Goal: Task Accomplishment & Management: Complete application form

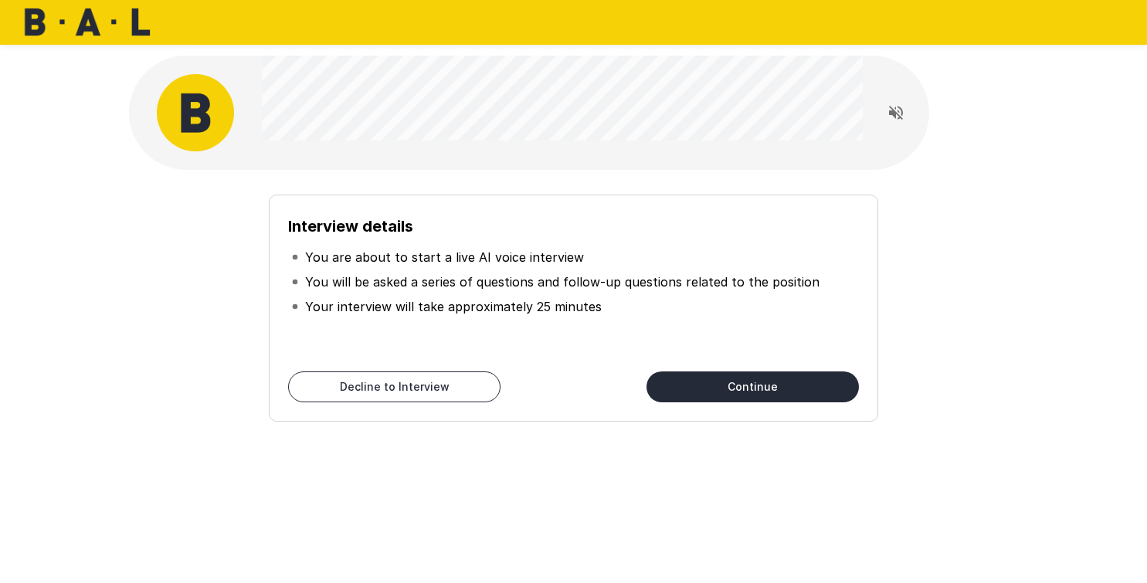
click at [748, 382] on button "Continue" at bounding box center [752, 386] width 212 height 31
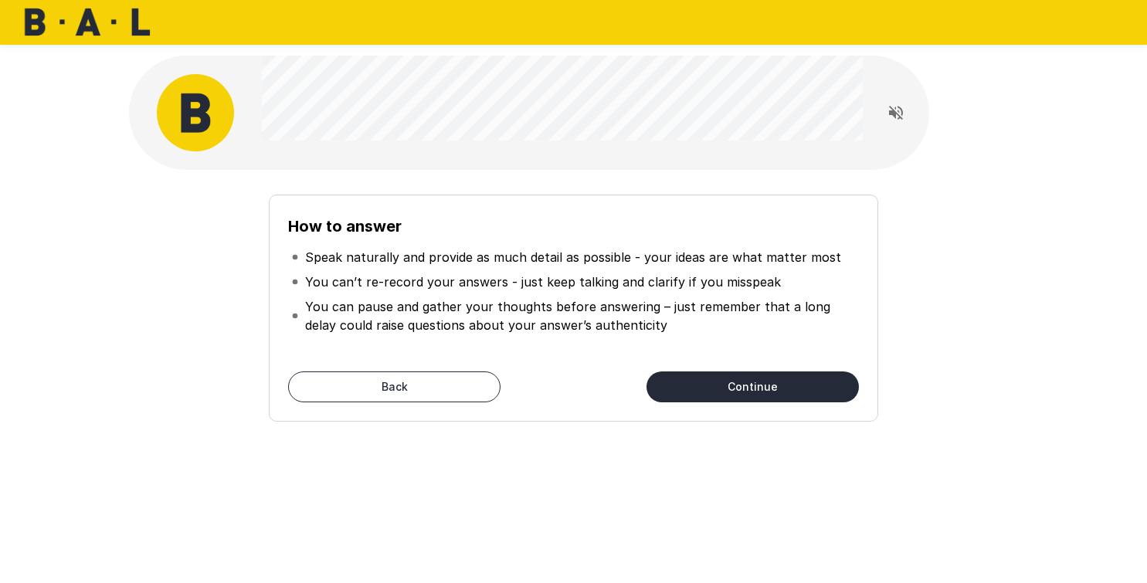
click at [748, 387] on button "Continue" at bounding box center [752, 386] width 212 height 31
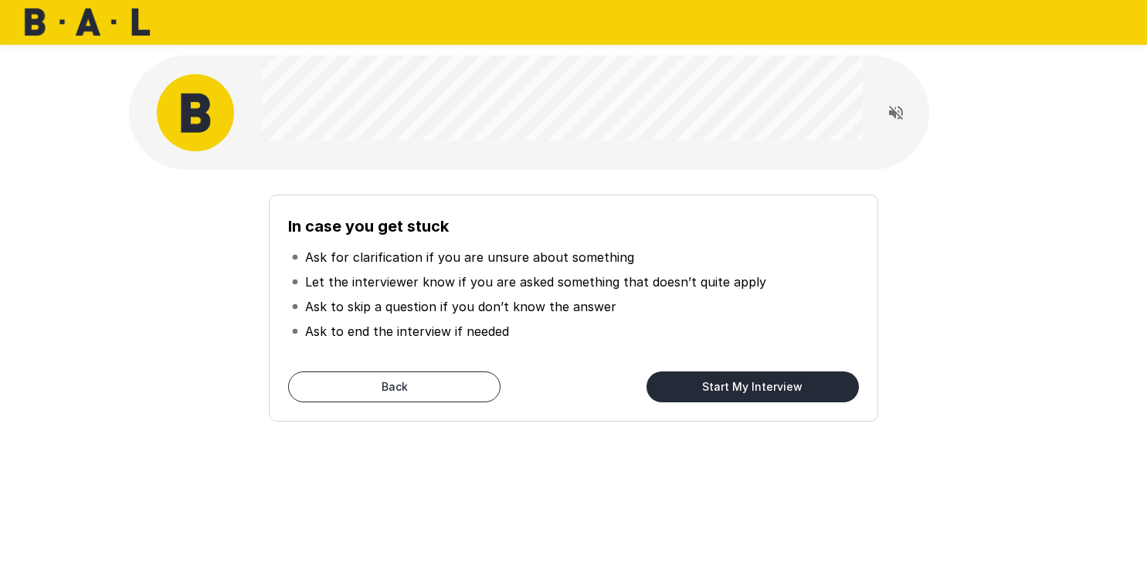
click at [758, 387] on button "Start My Interview" at bounding box center [752, 386] width 212 height 31
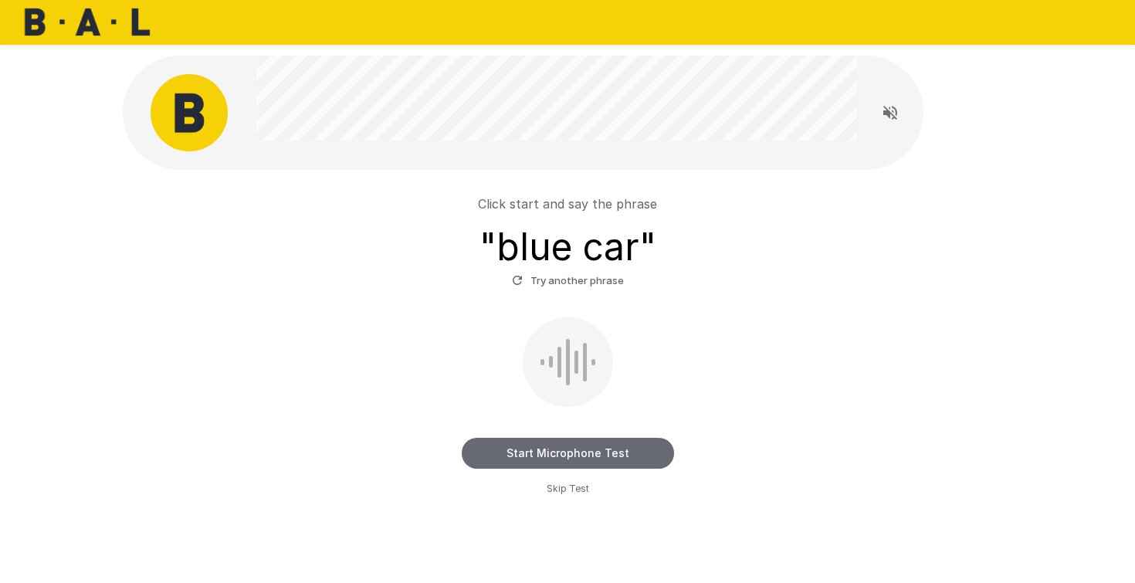
click at [580, 453] on button "Start Microphone Test" at bounding box center [568, 453] width 212 height 31
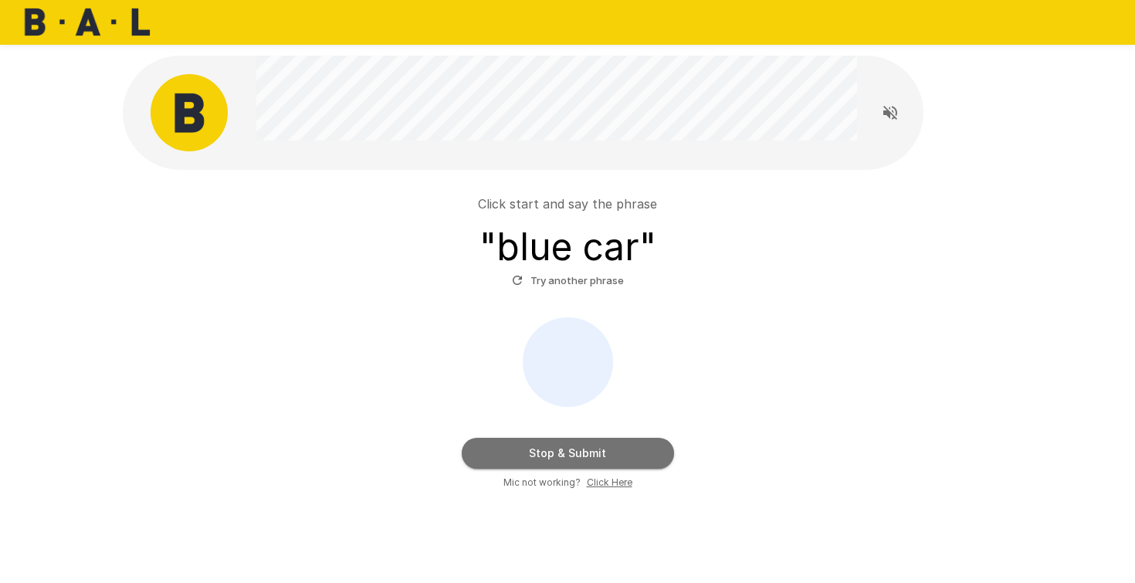
click at [583, 456] on button "Stop & Submit" at bounding box center [568, 453] width 212 height 31
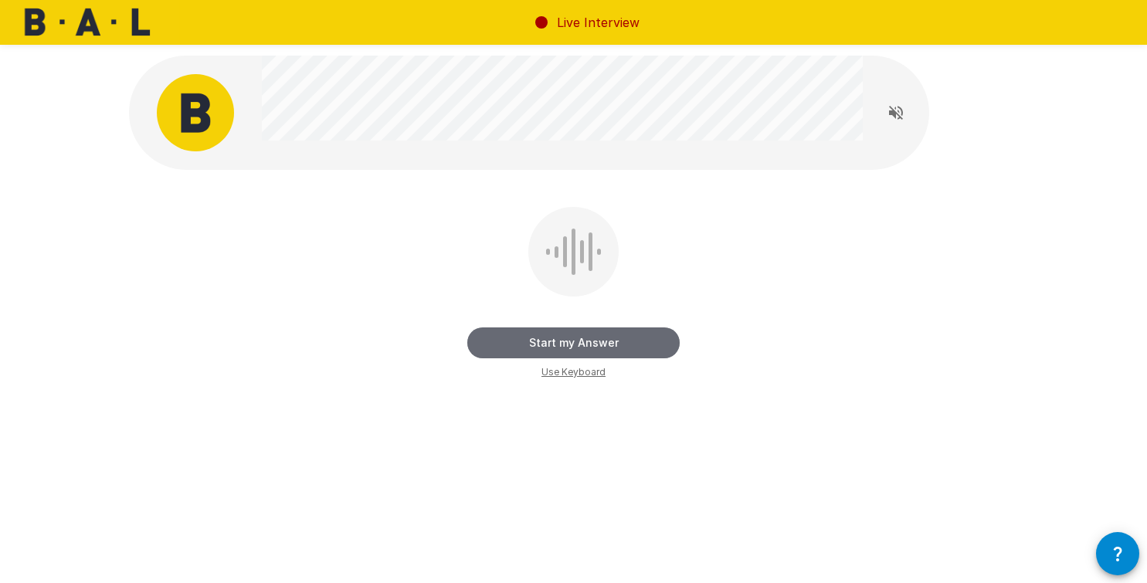
click at [576, 348] on button "Start my Answer" at bounding box center [573, 342] width 212 height 31
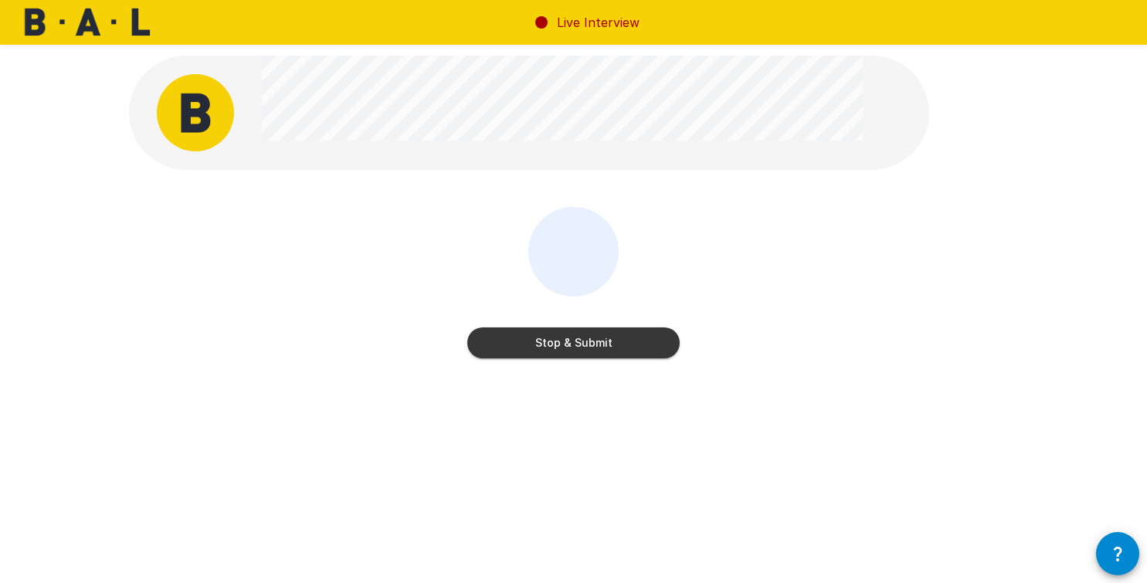
click at [575, 341] on button "Stop & Submit" at bounding box center [573, 342] width 212 height 31
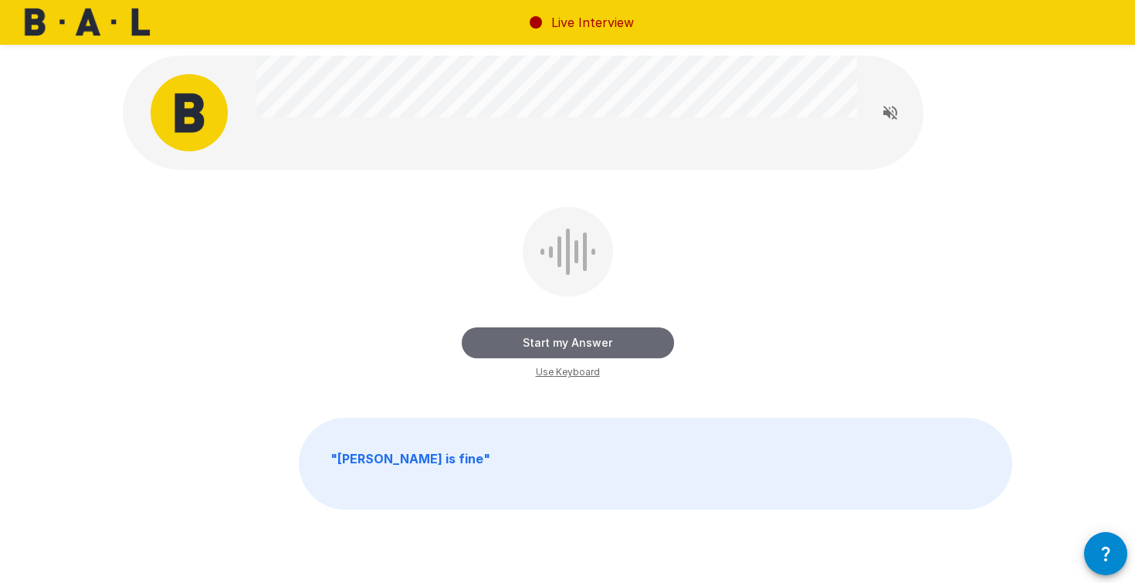
click at [578, 344] on button "Start my Answer" at bounding box center [568, 342] width 212 height 31
click at [578, 344] on button "Stop & Submit" at bounding box center [568, 342] width 212 height 31
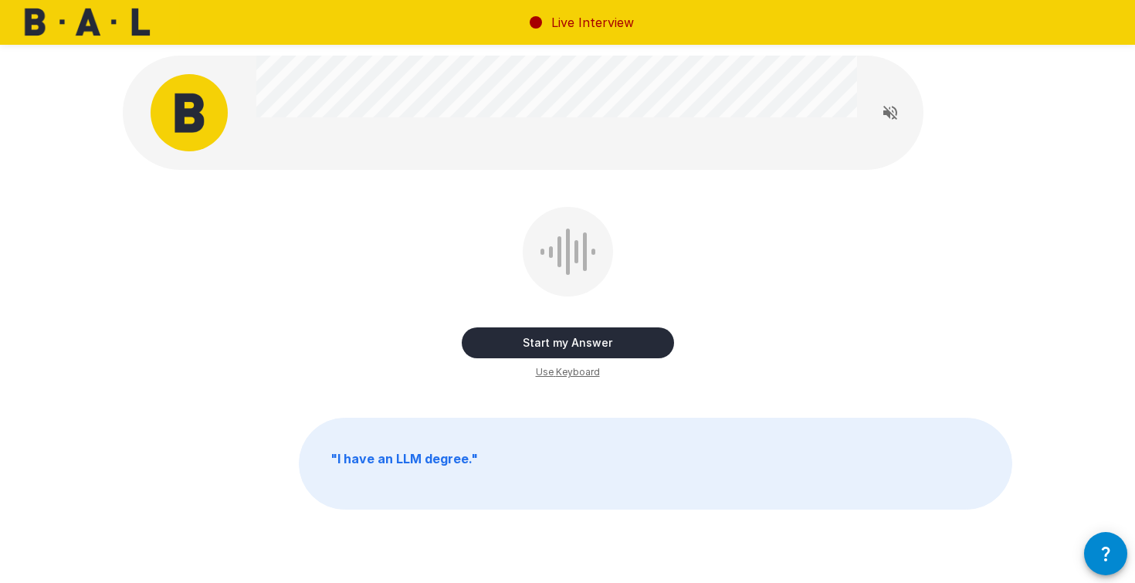
click at [578, 344] on button "Start my Answer" at bounding box center [568, 342] width 212 height 31
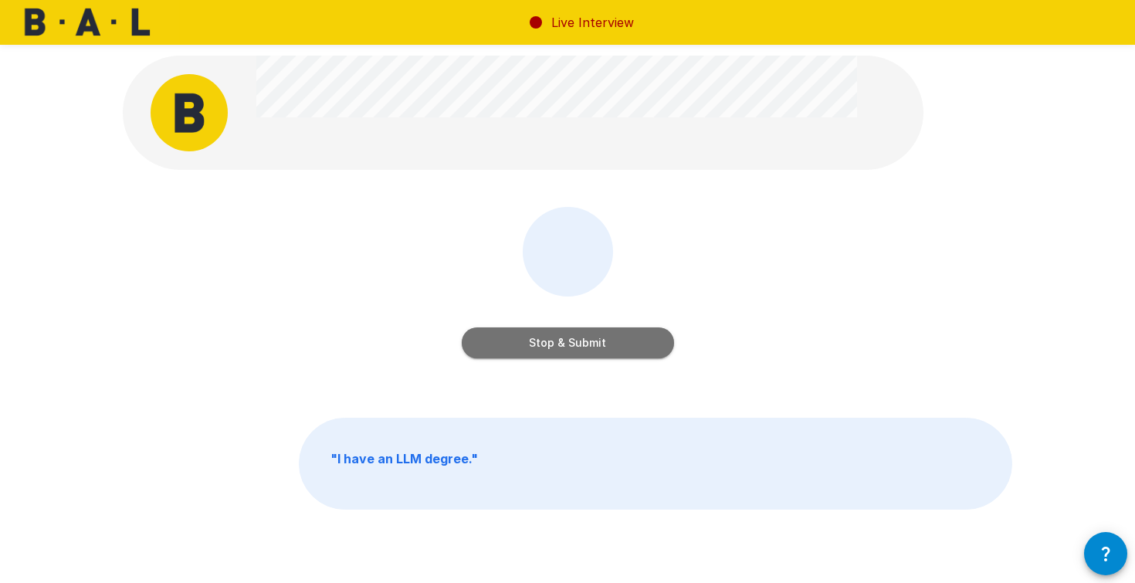
click at [575, 345] on button "Stop & Submit" at bounding box center [568, 342] width 212 height 31
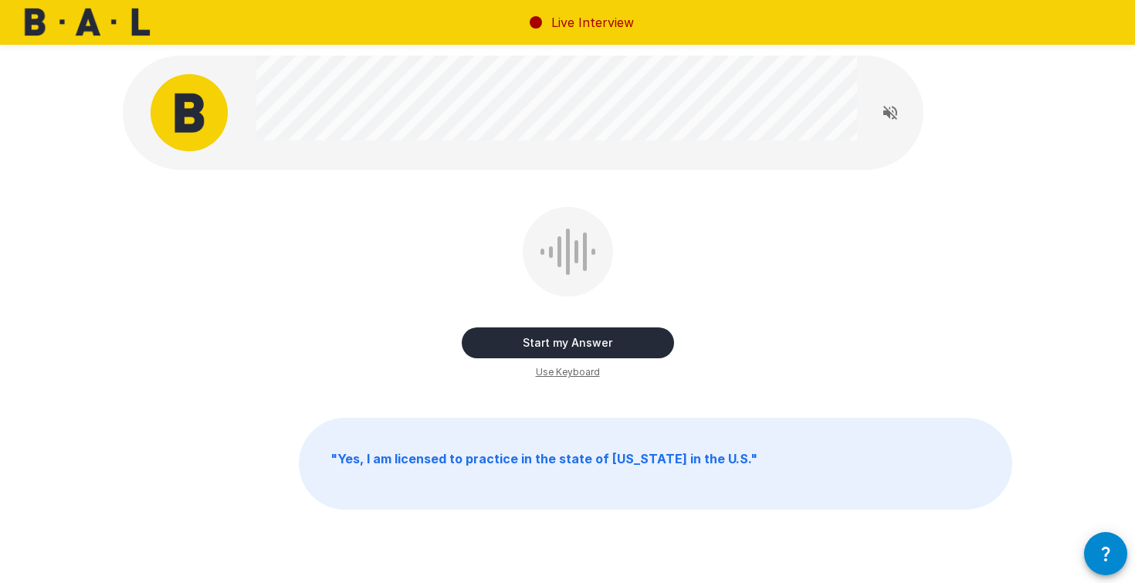
click at [578, 348] on button "Start my Answer" at bounding box center [568, 342] width 212 height 31
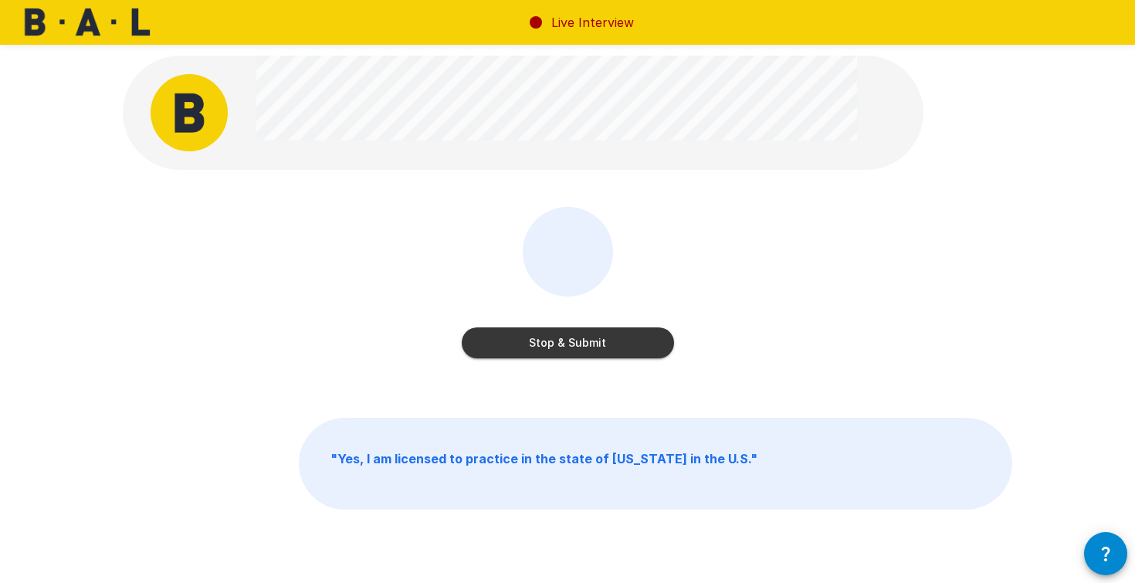
click at [575, 347] on button "Stop & Submit" at bounding box center [568, 342] width 212 height 31
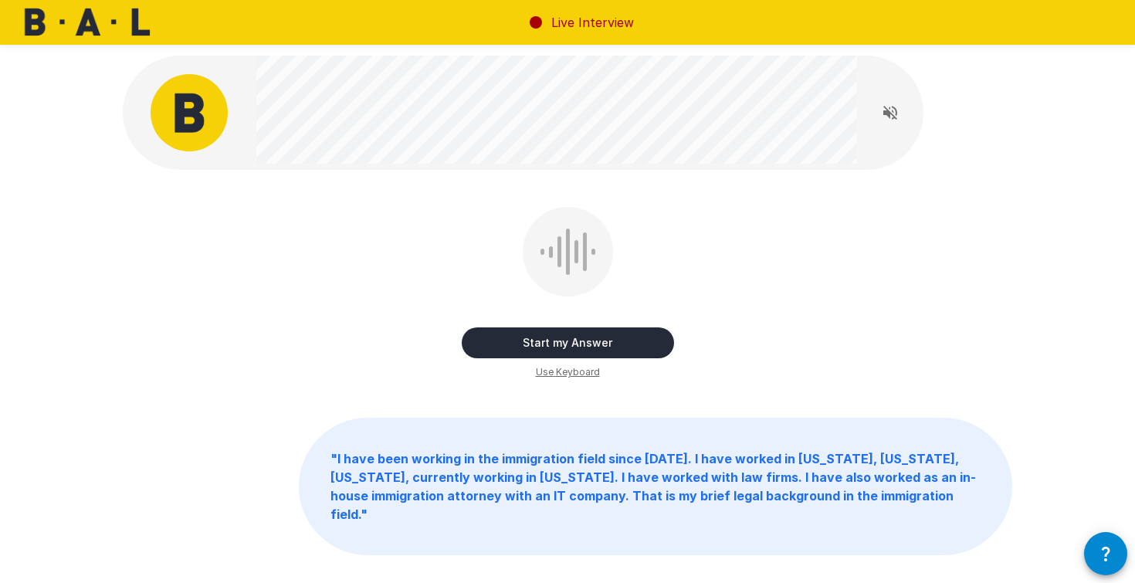
click at [572, 344] on button "Start my Answer" at bounding box center [568, 342] width 212 height 31
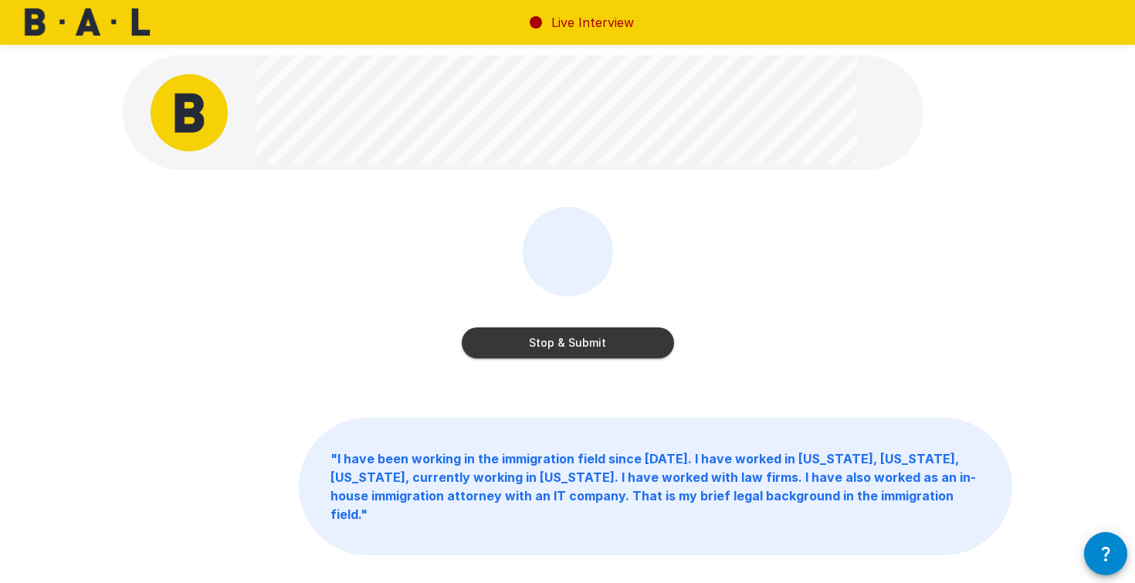
click at [600, 346] on button "Stop & Submit" at bounding box center [568, 342] width 212 height 31
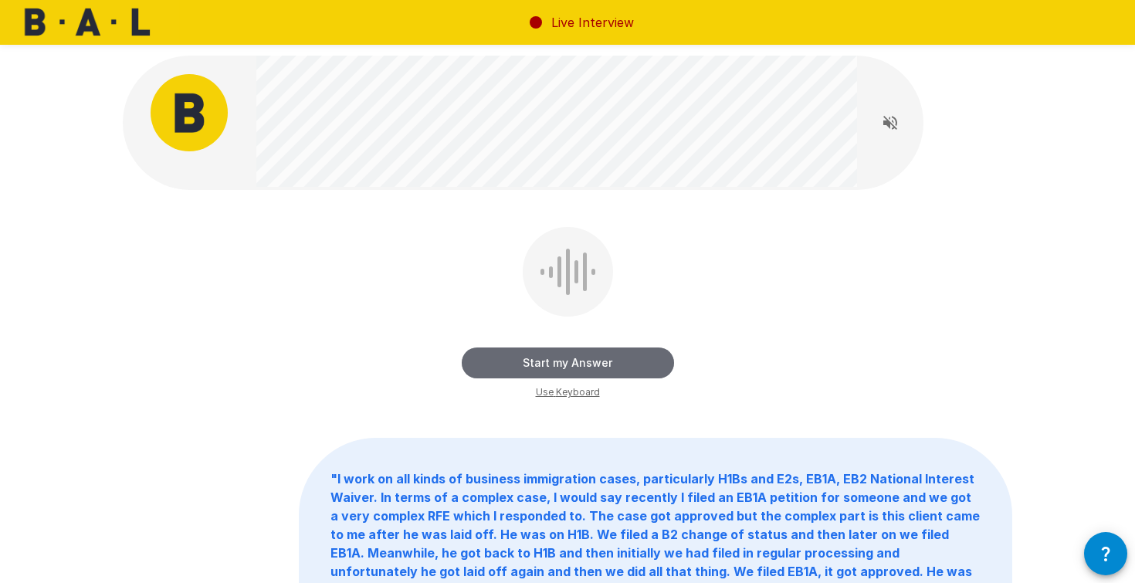
click at [580, 368] on button "Start my Answer" at bounding box center [568, 363] width 212 height 31
click at [580, 368] on button "Stop & Submit" at bounding box center [568, 363] width 212 height 31
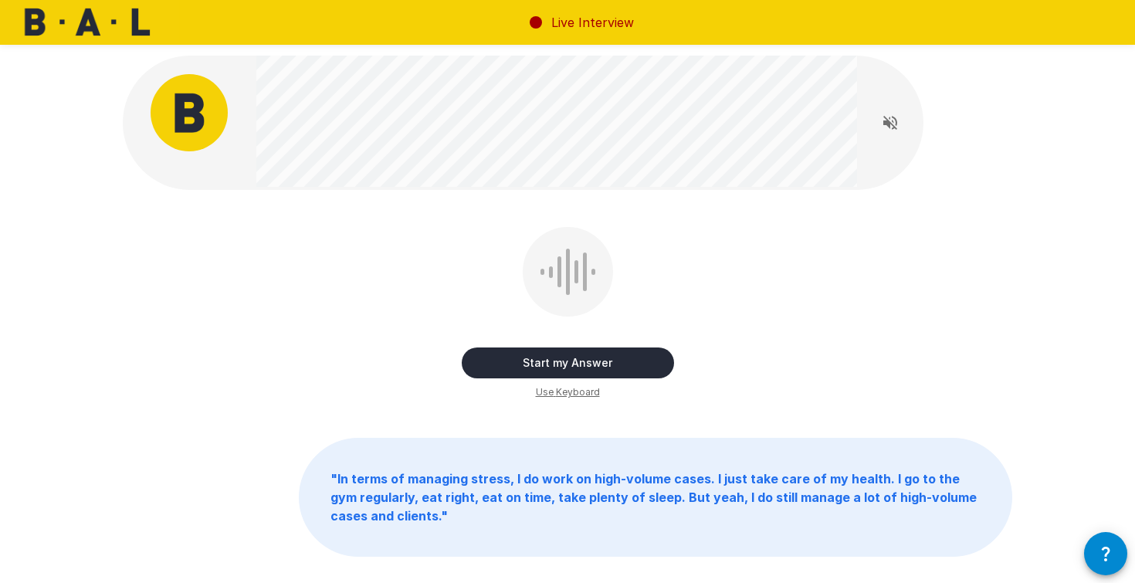
click at [580, 368] on button "Start my Answer" at bounding box center [568, 363] width 212 height 31
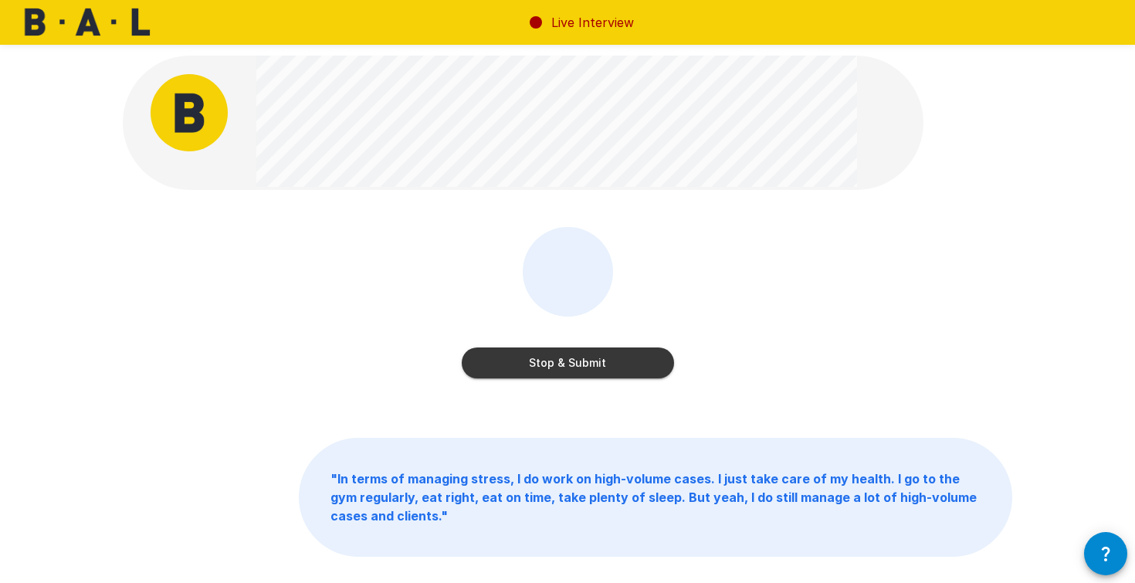
click at [580, 368] on button "Stop & Submit" at bounding box center [568, 363] width 212 height 31
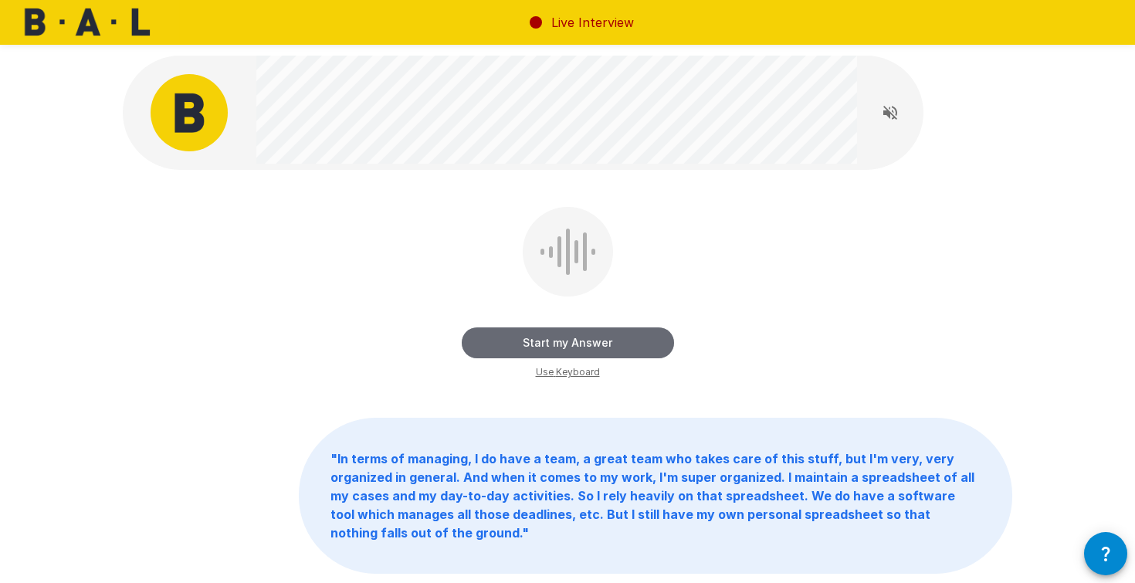
click at [575, 347] on button "Start my Answer" at bounding box center [568, 342] width 212 height 31
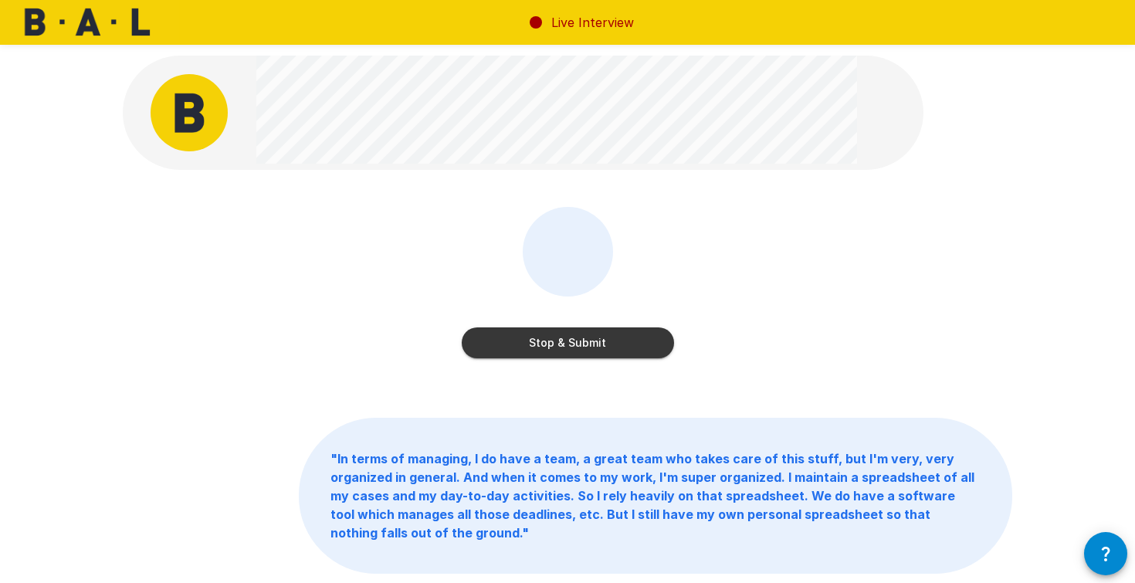
click at [575, 346] on button "Stop & Submit" at bounding box center [568, 342] width 212 height 31
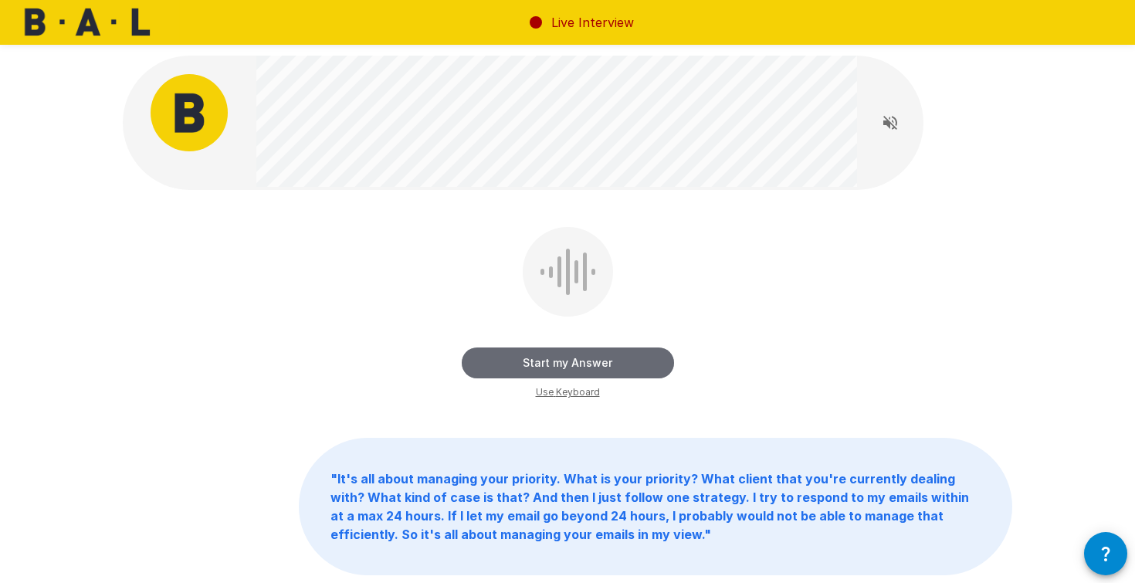
click at [557, 366] on button "Start my Answer" at bounding box center [568, 363] width 212 height 31
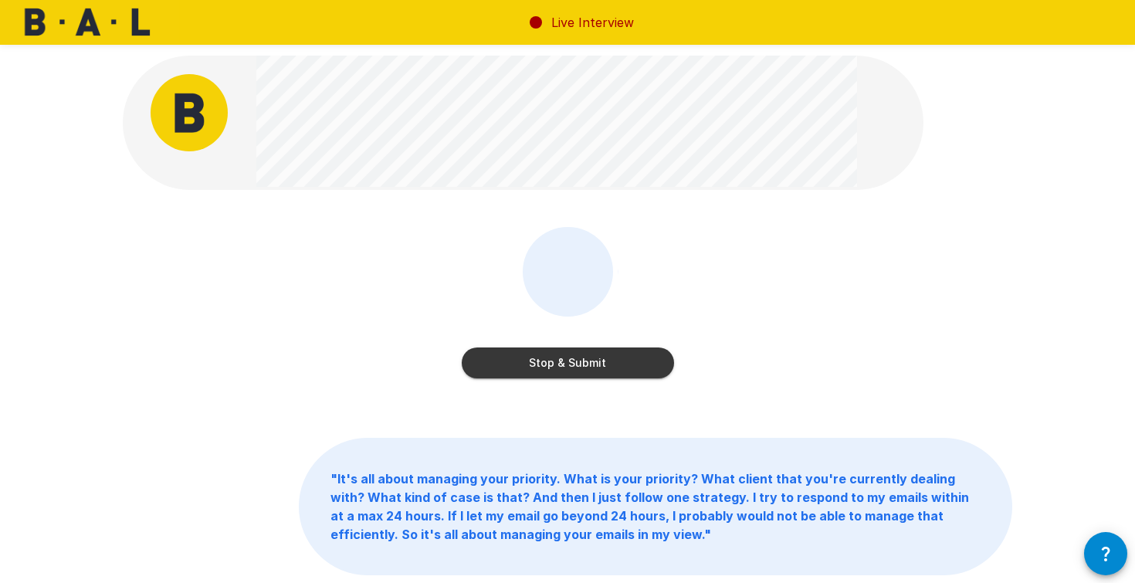
click at [570, 364] on button "Stop & Submit" at bounding box center [568, 363] width 212 height 31
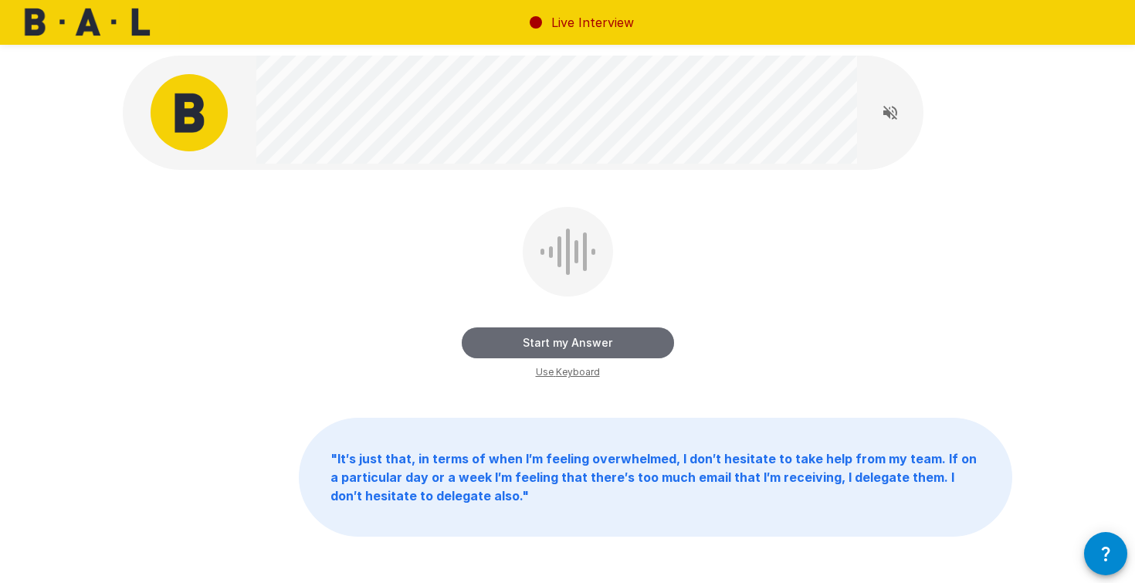
click at [568, 341] on button "Start my Answer" at bounding box center [568, 342] width 212 height 31
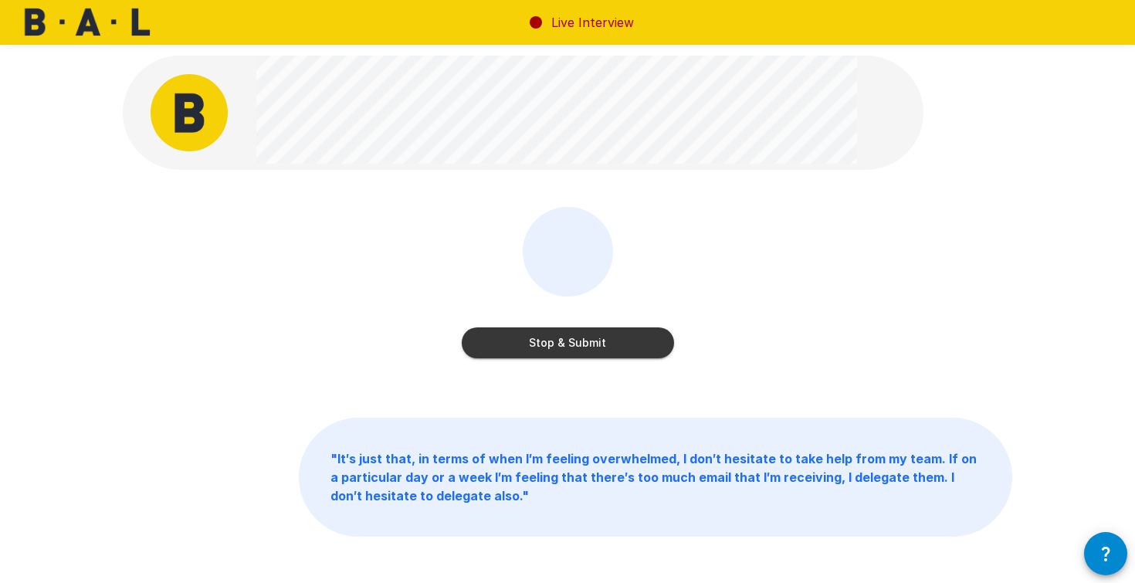
click at [568, 341] on button "Stop & Submit" at bounding box center [568, 342] width 212 height 31
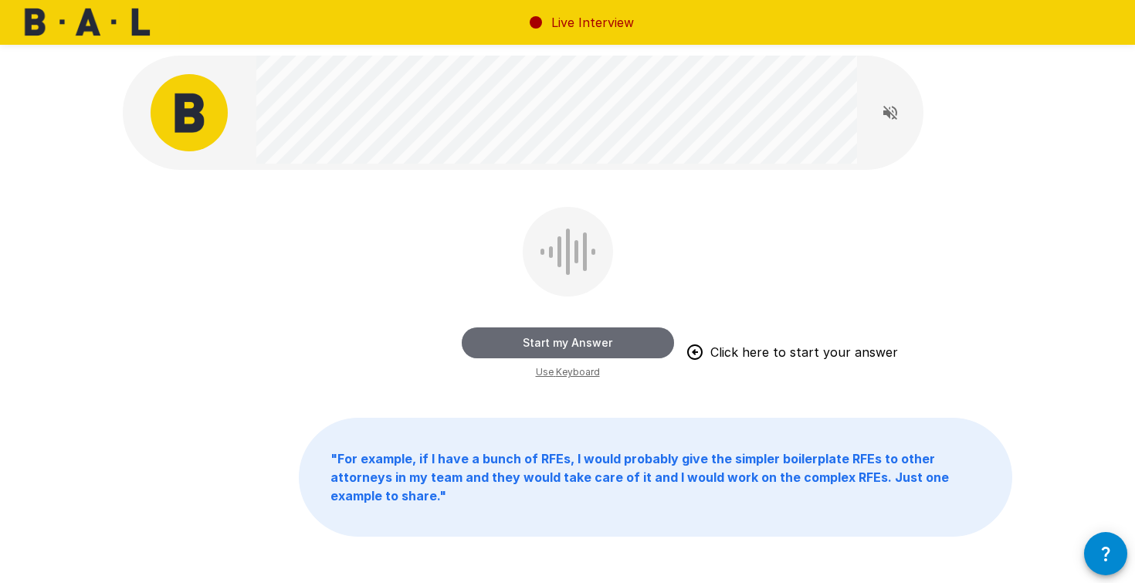
click at [568, 340] on button "Start my Answer" at bounding box center [568, 342] width 212 height 31
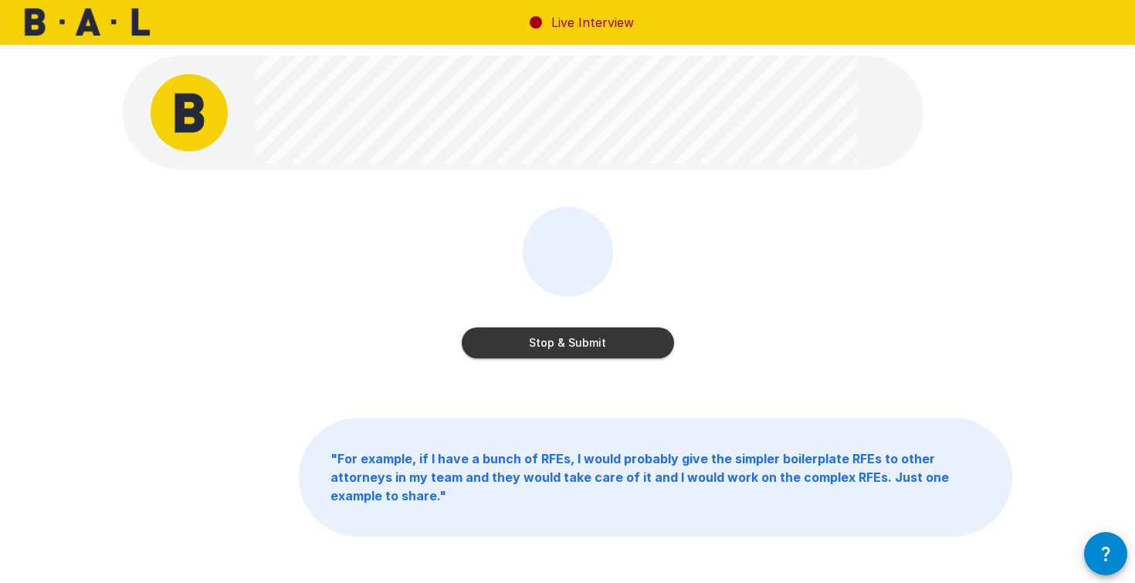
click at [568, 340] on button "Stop & Submit" at bounding box center [568, 342] width 212 height 31
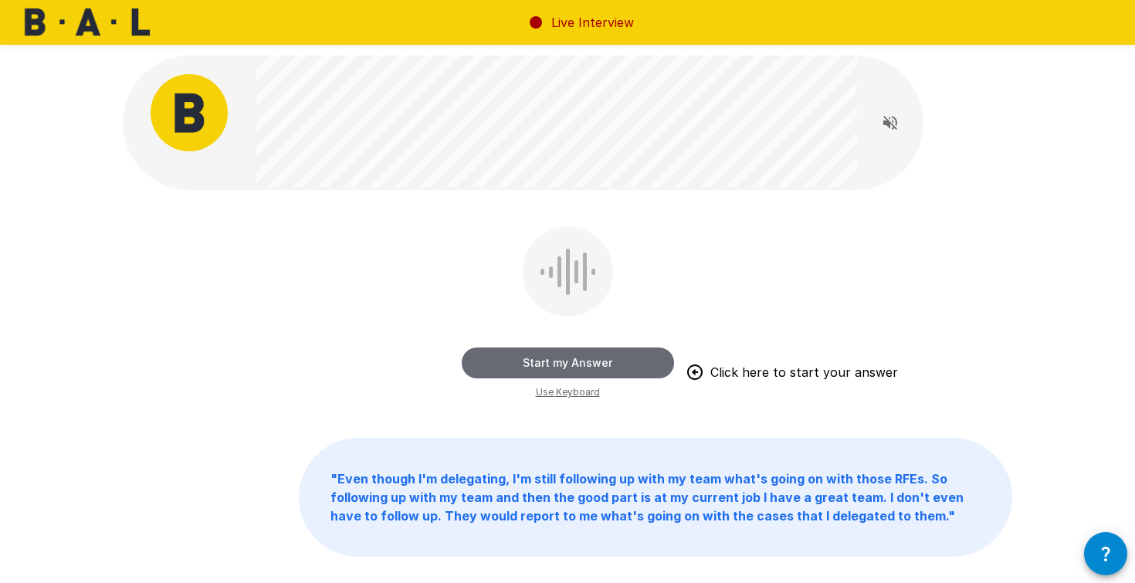
click at [569, 366] on button "Start my Answer" at bounding box center [568, 363] width 212 height 31
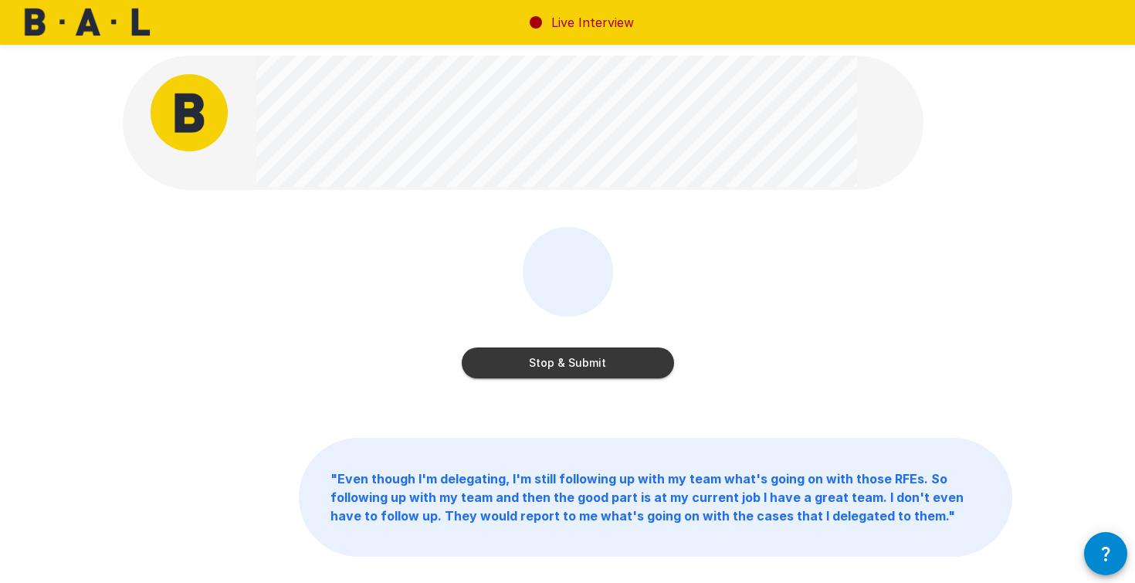
click at [569, 366] on button "Stop & Submit" at bounding box center [568, 363] width 212 height 31
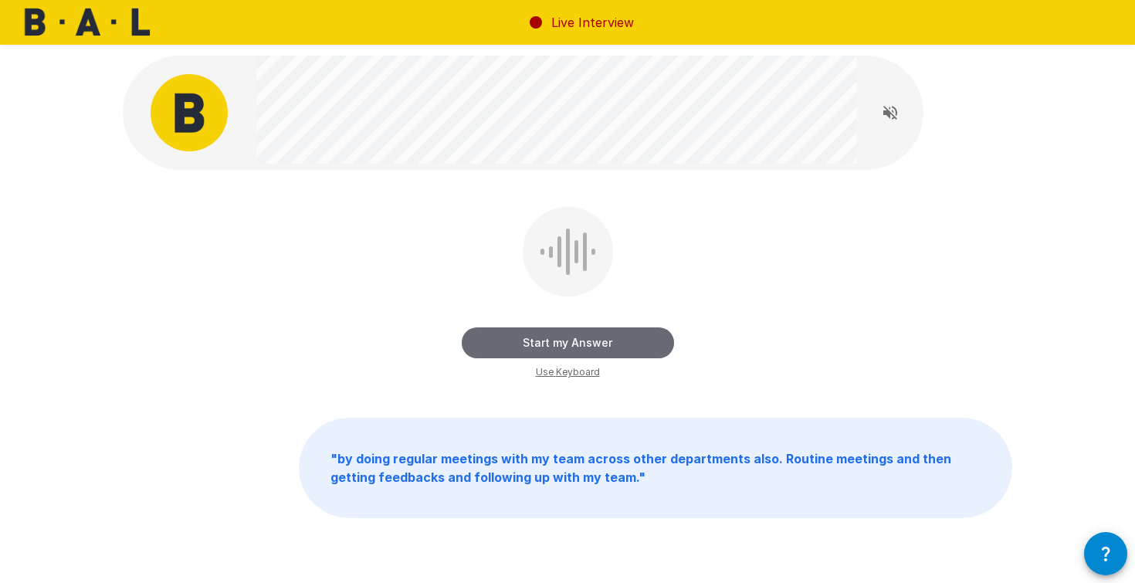
click at [595, 346] on button "Start my Answer" at bounding box center [568, 342] width 212 height 31
click at [589, 342] on button "Stop & Submit" at bounding box center [568, 342] width 212 height 31
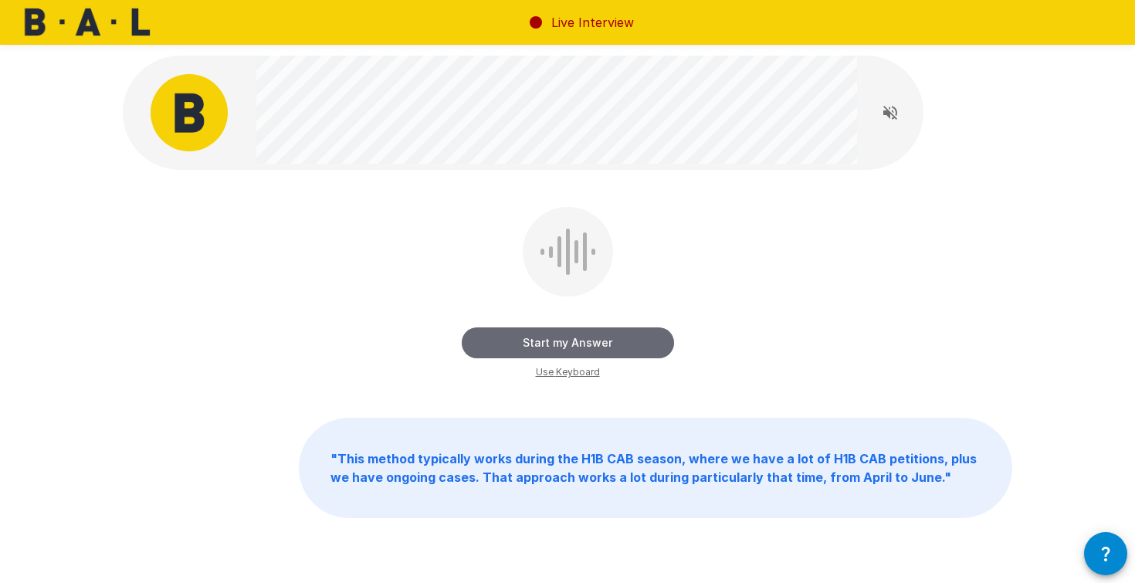
click at [582, 342] on button "Start my Answer" at bounding box center [568, 342] width 212 height 31
click at [558, 346] on button "Stop & Submit" at bounding box center [568, 342] width 212 height 31
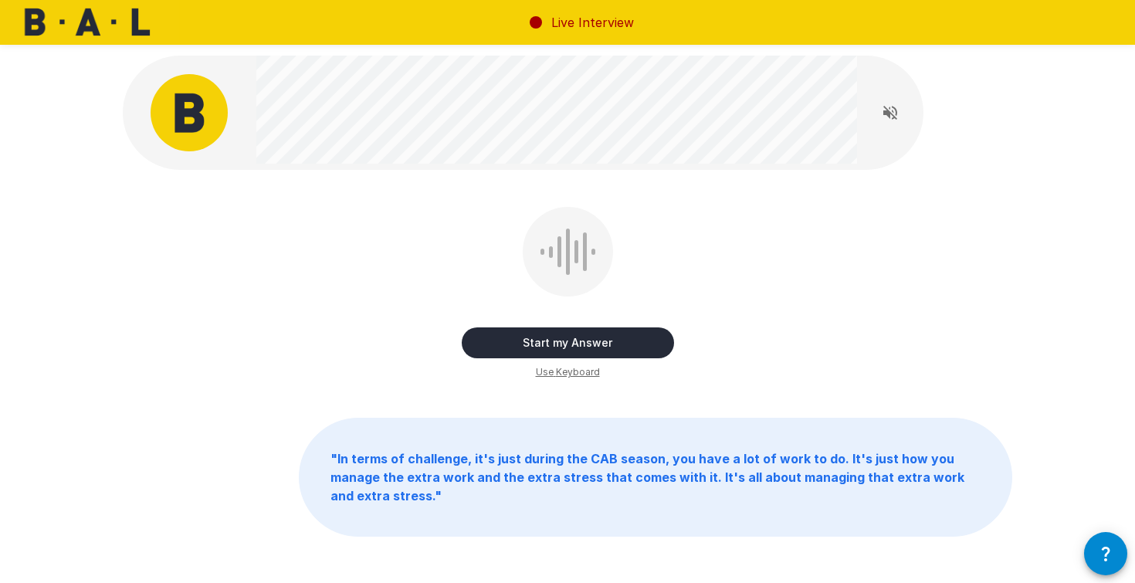
click at [560, 348] on button "Start my Answer" at bounding box center [568, 342] width 212 height 31
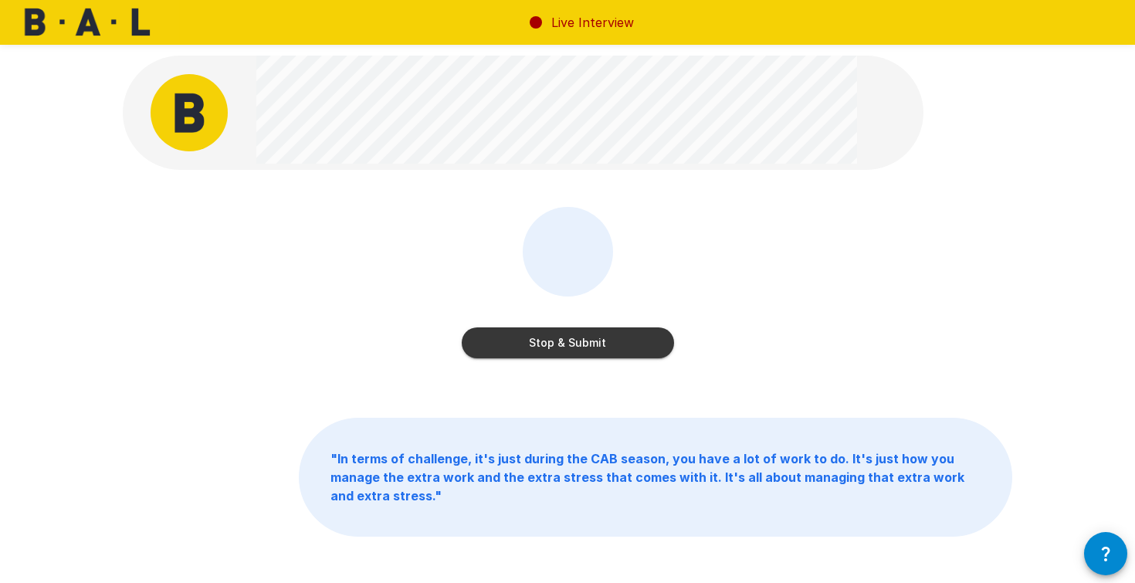
click at [560, 348] on button "Stop & Submit" at bounding box center [568, 342] width 212 height 31
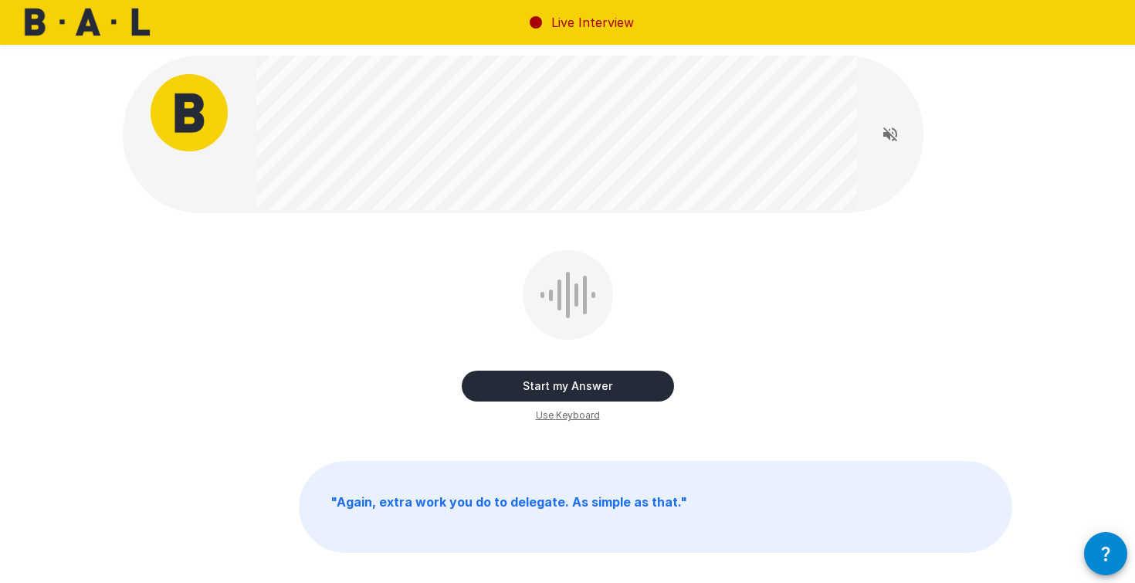
click at [561, 385] on button "Start my Answer" at bounding box center [568, 386] width 212 height 31
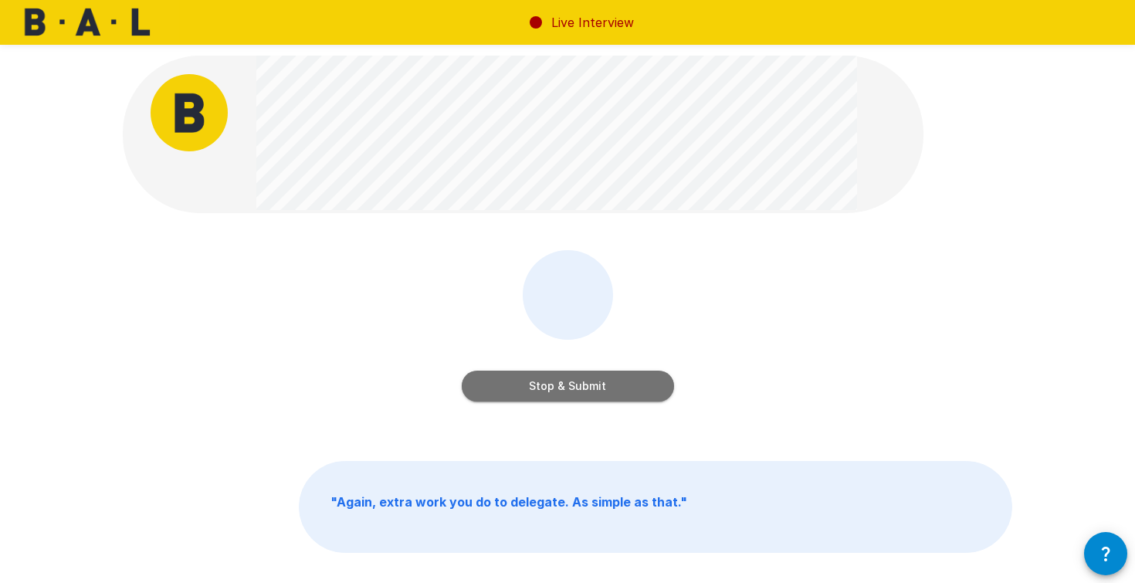
click at [568, 388] on button "Stop & Submit" at bounding box center [568, 386] width 212 height 31
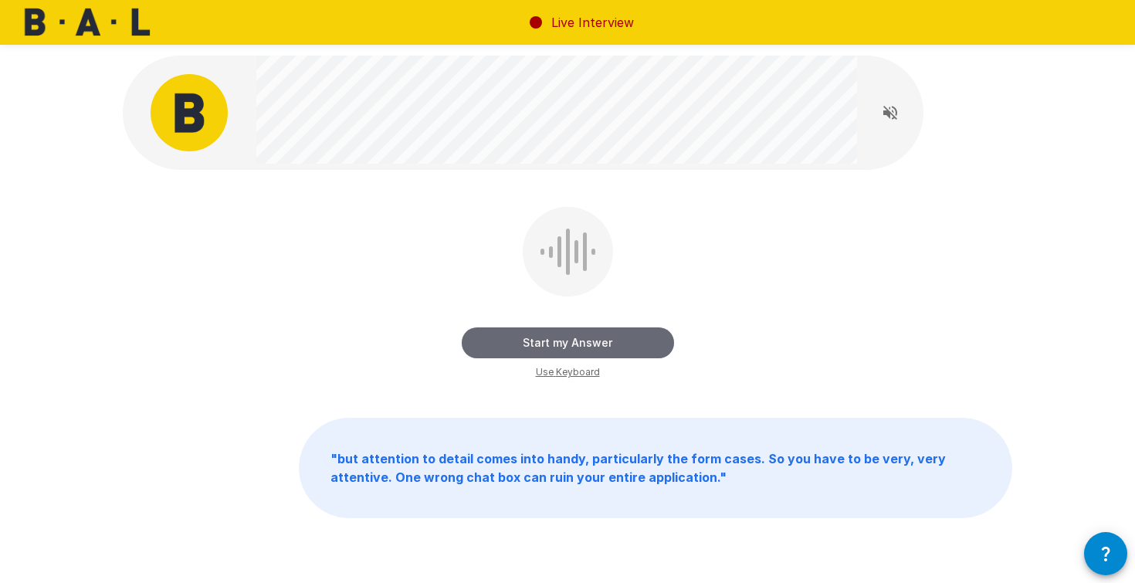
click at [572, 339] on button "Start my Answer" at bounding box center [568, 342] width 212 height 31
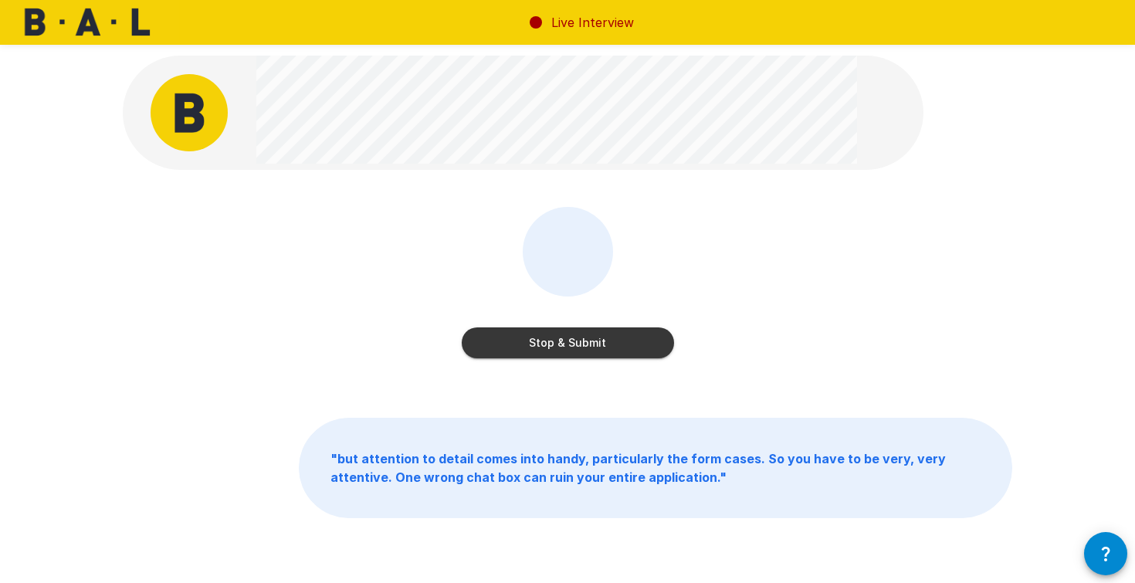
click at [558, 346] on button "Stop & Submit" at bounding box center [568, 342] width 212 height 31
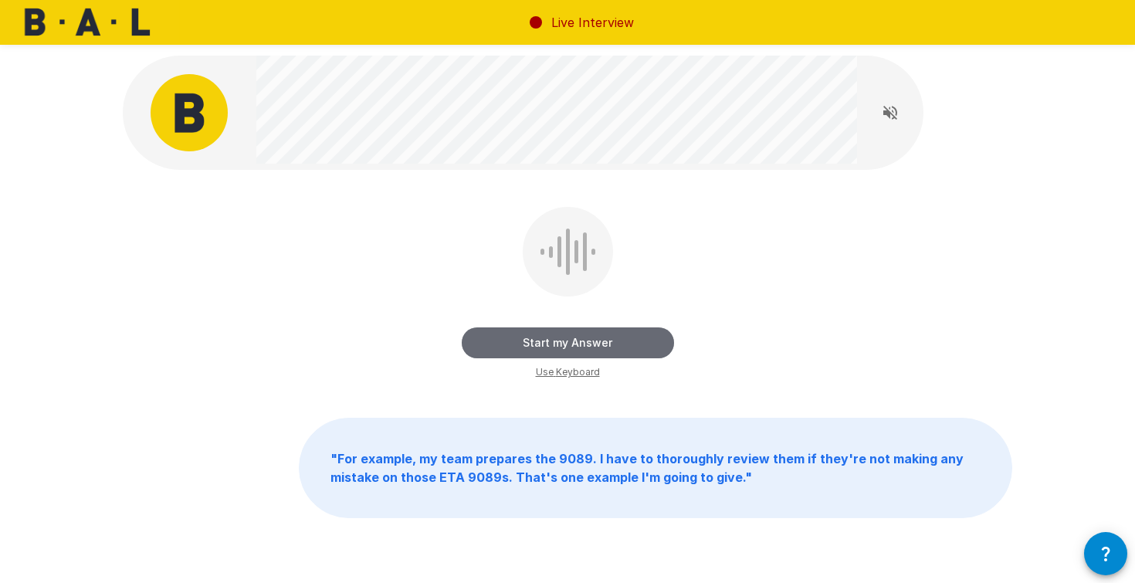
click at [563, 348] on button "Start my Answer" at bounding box center [568, 342] width 212 height 31
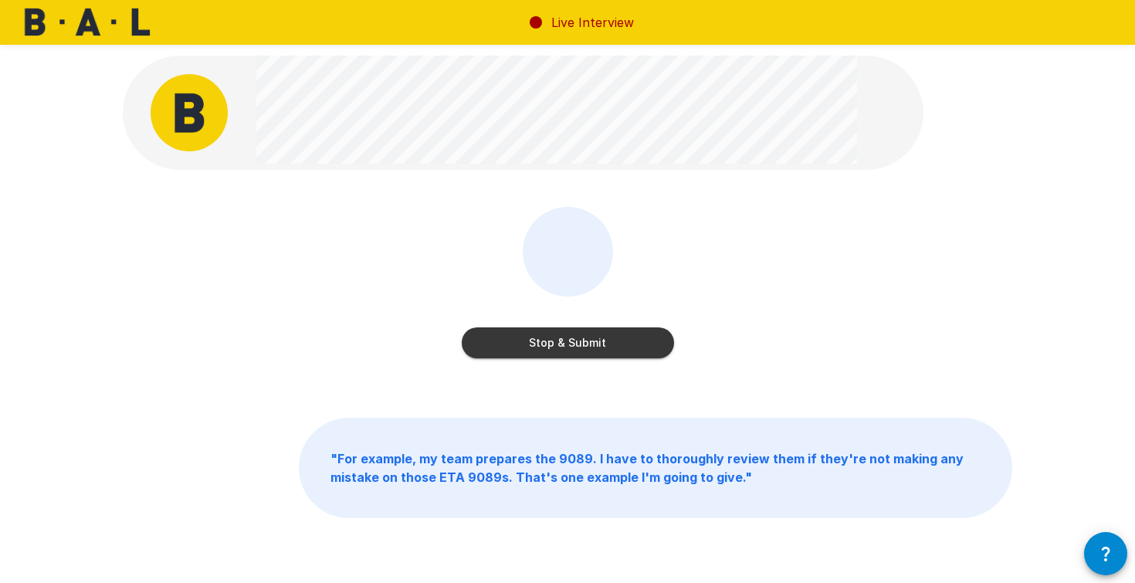
click at [586, 342] on button "Stop & Submit" at bounding box center [568, 342] width 212 height 31
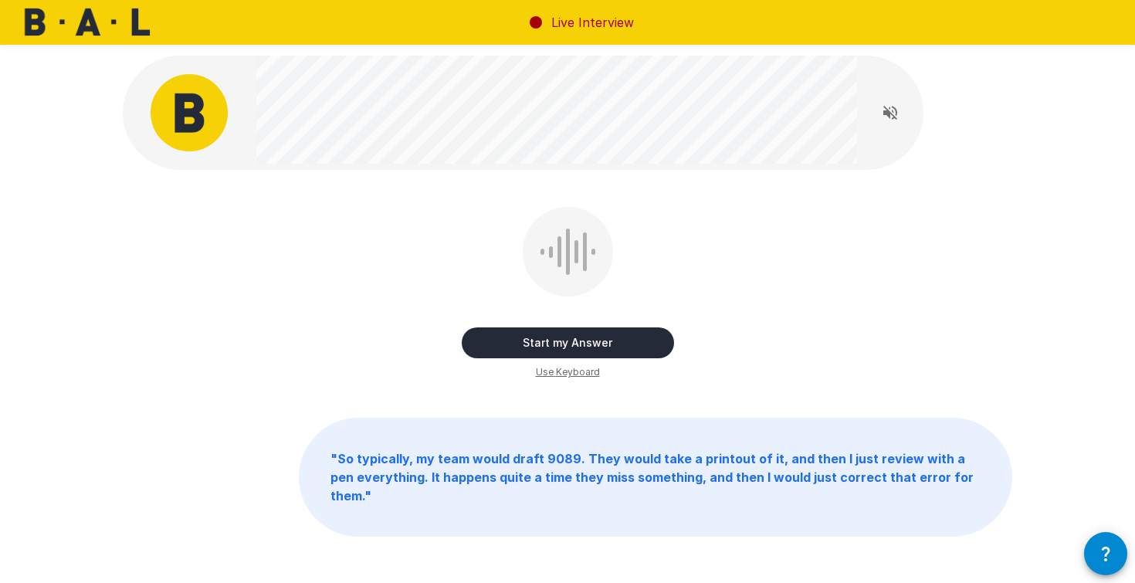
click at [575, 344] on button "Start my Answer" at bounding box center [568, 342] width 212 height 31
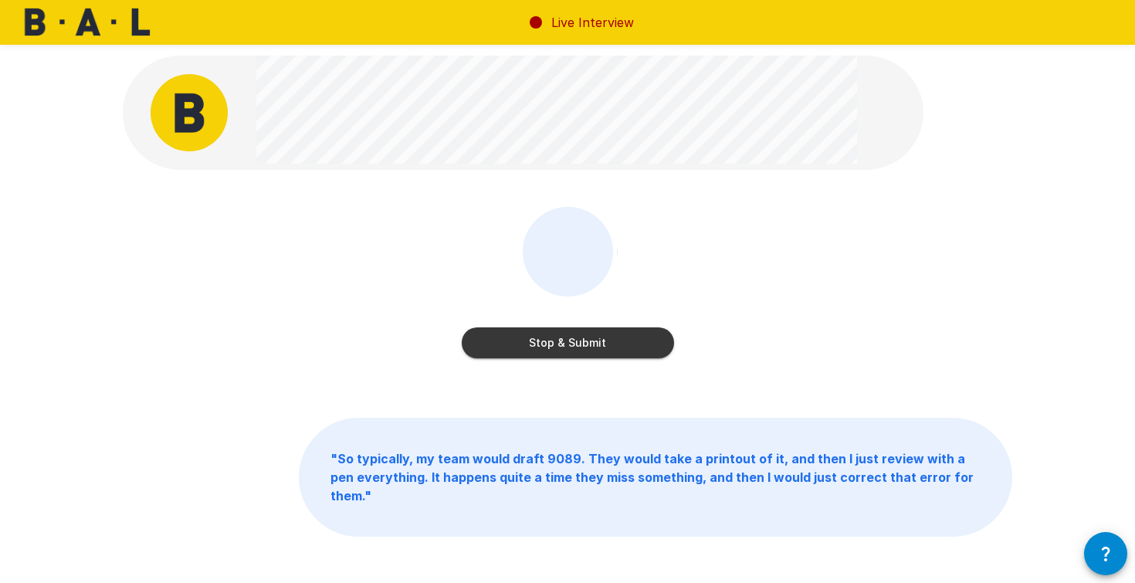
click at [574, 341] on button "Stop & Submit" at bounding box center [568, 342] width 212 height 31
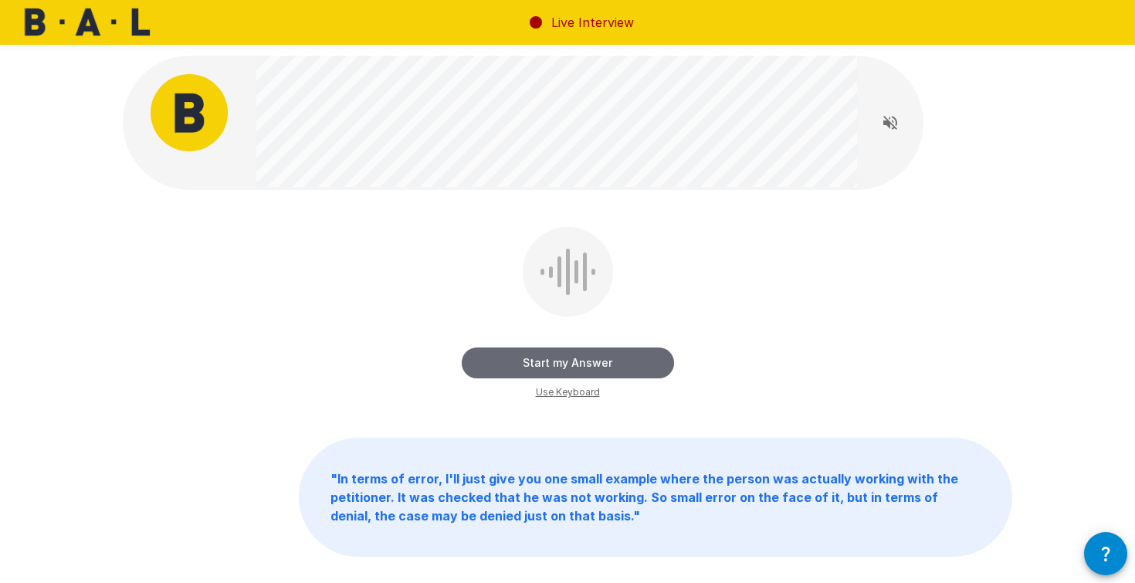
click at [578, 361] on button "Start my Answer" at bounding box center [568, 363] width 212 height 31
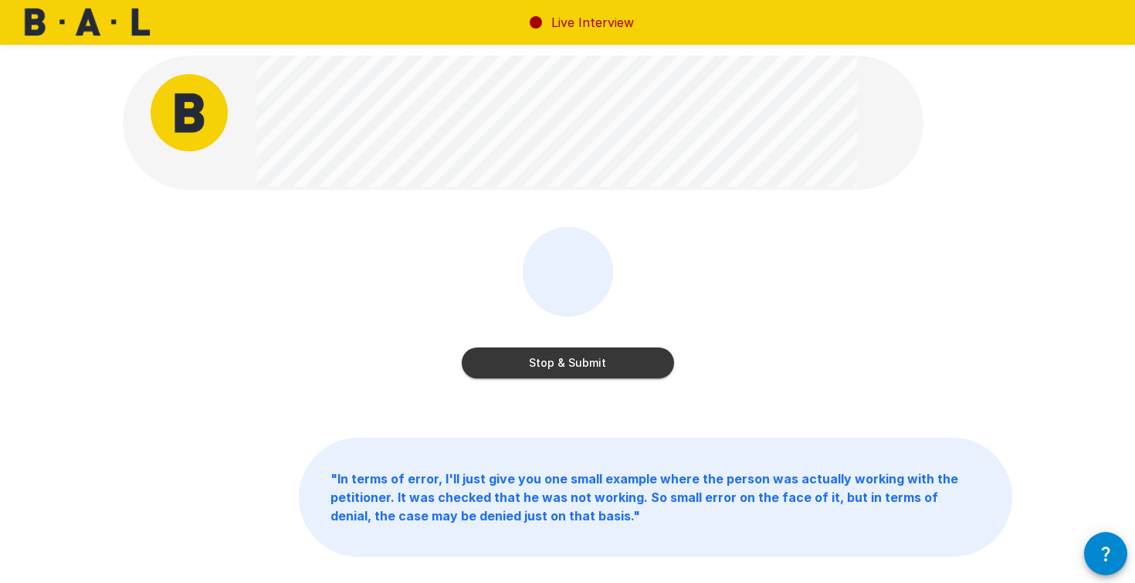
click at [583, 361] on button "Stop & Submit" at bounding box center [568, 363] width 212 height 31
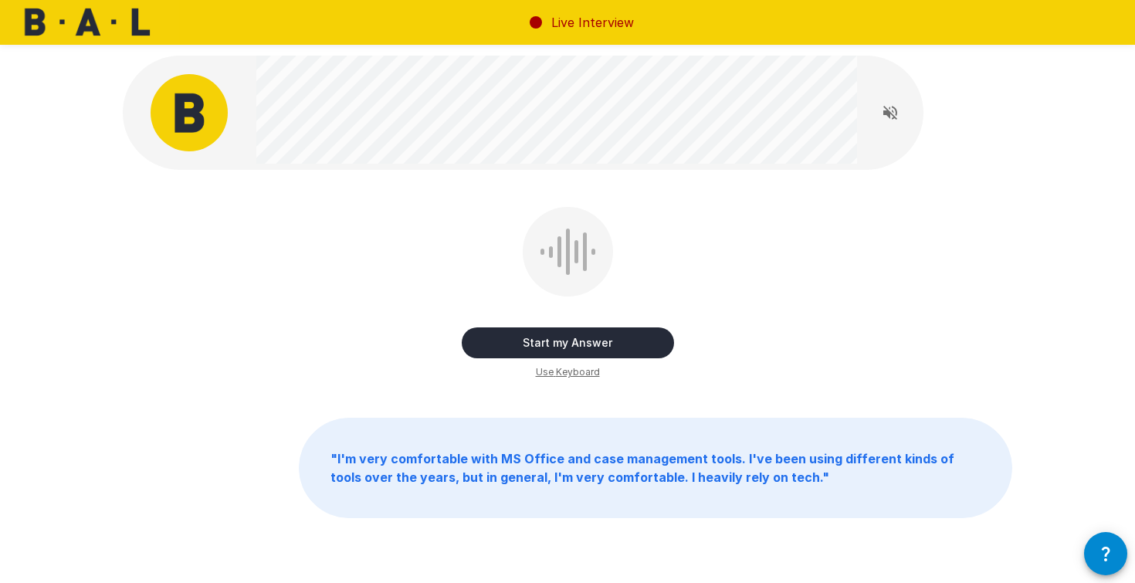
click at [578, 348] on button "Start my Answer" at bounding box center [568, 342] width 212 height 31
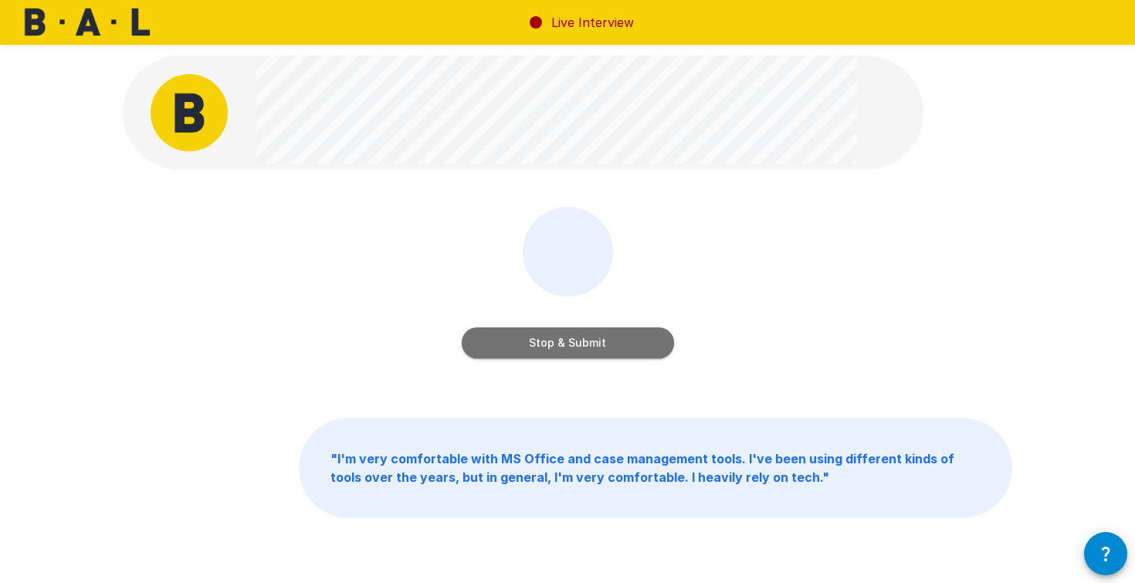
click at [568, 344] on button "Stop & Submit" at bounding box center [568, 342] width 212 height 31
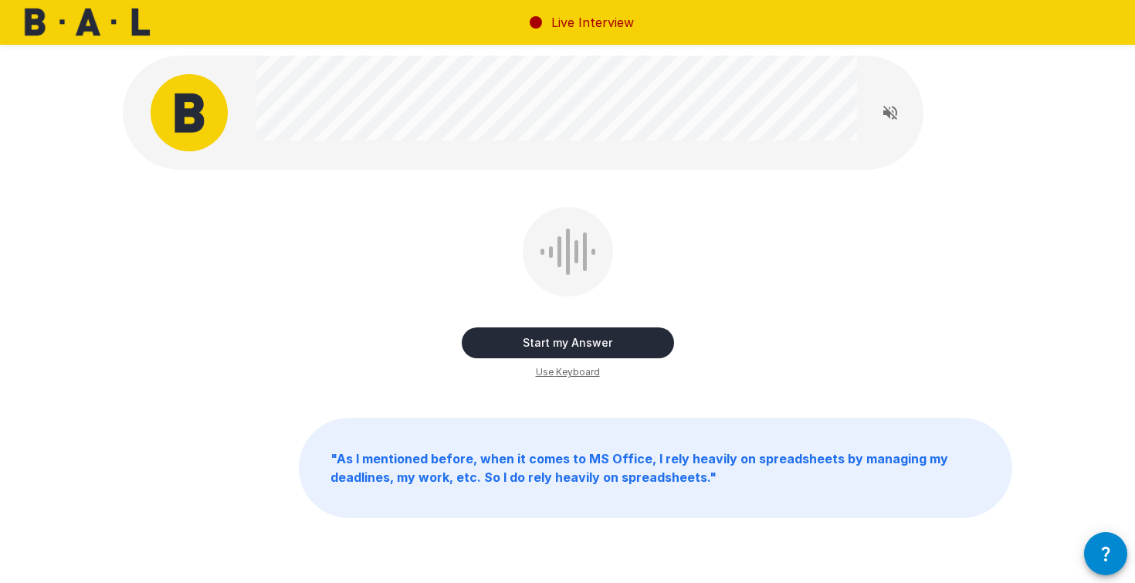
click at [575, 346] on button "Start my Answer" at bounding box center [568, 342] width 212 height 31
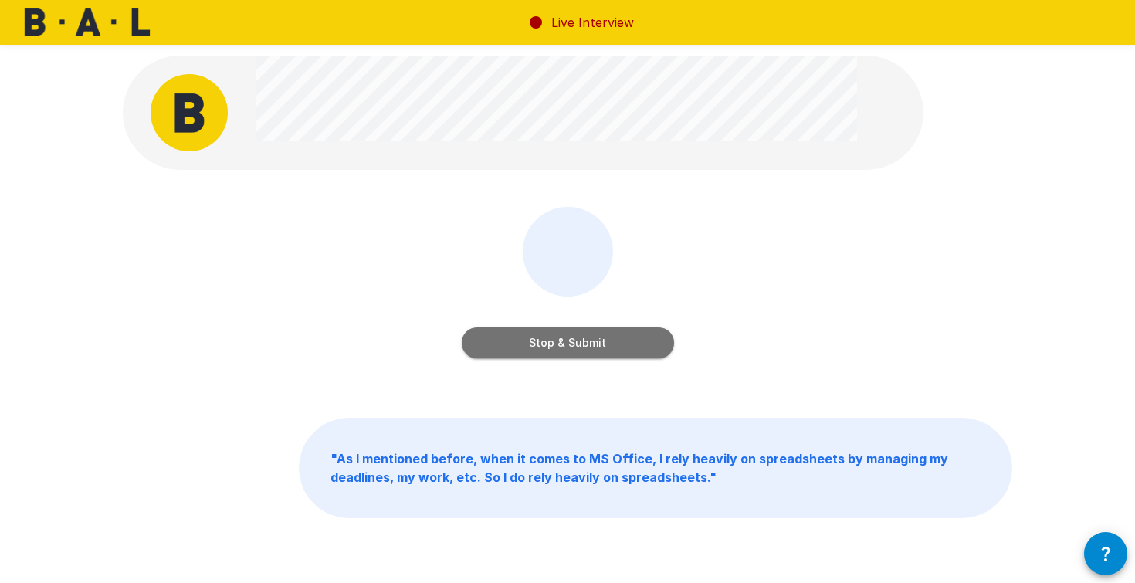
click at [570, 344] on button "Stop & Submit" at bounding box center [568, 342] width 212 height 31
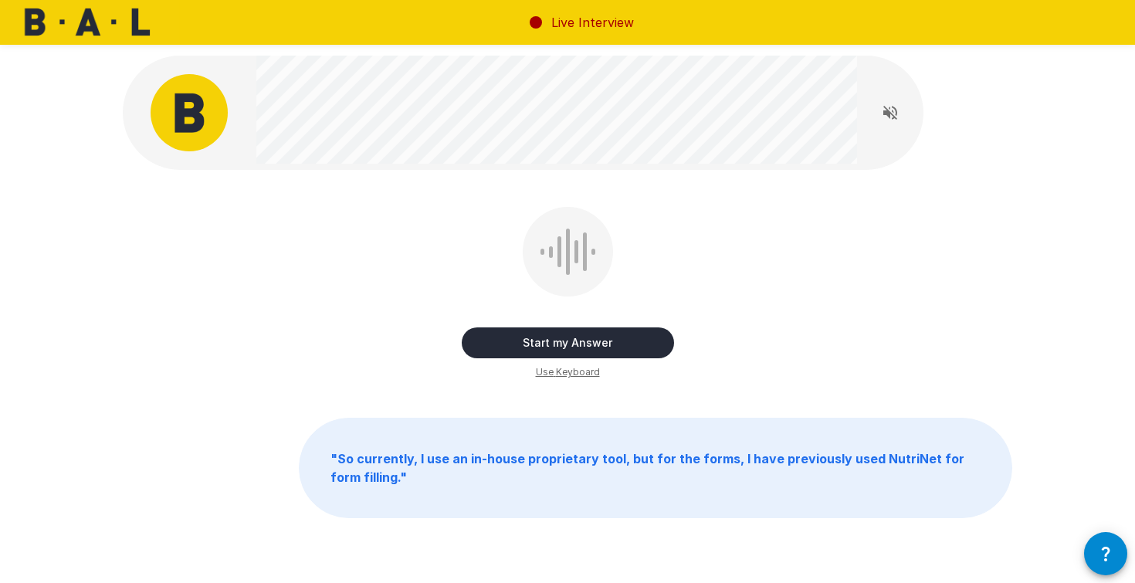
click at [570, 344] on button "Start my Answer" at bounding box center [568, 342] width 212 height 31
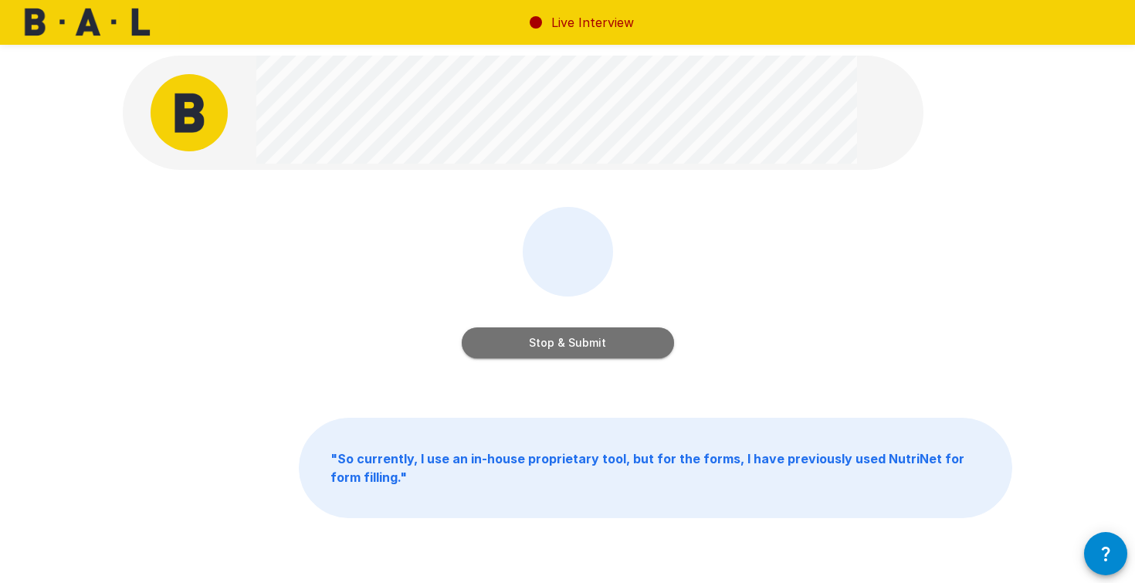
click at [578, 345] on button "Stop & Submit" at bounding box center [568, 342] width 212 height 31
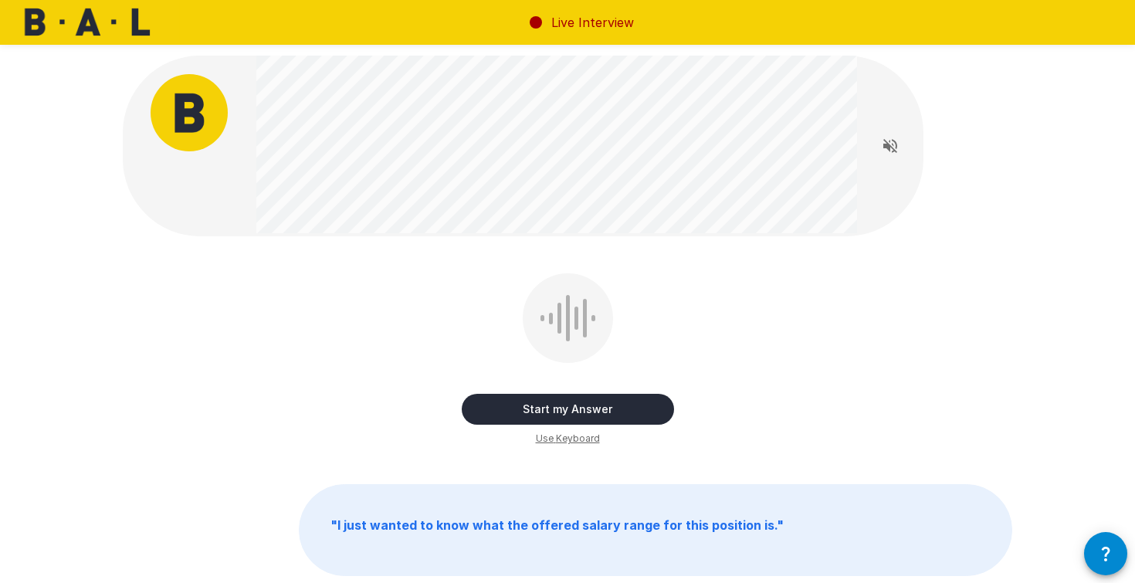
click at [570, 405] on button "Start my Answer" at bounding box center [568, 409] width 212 height 31
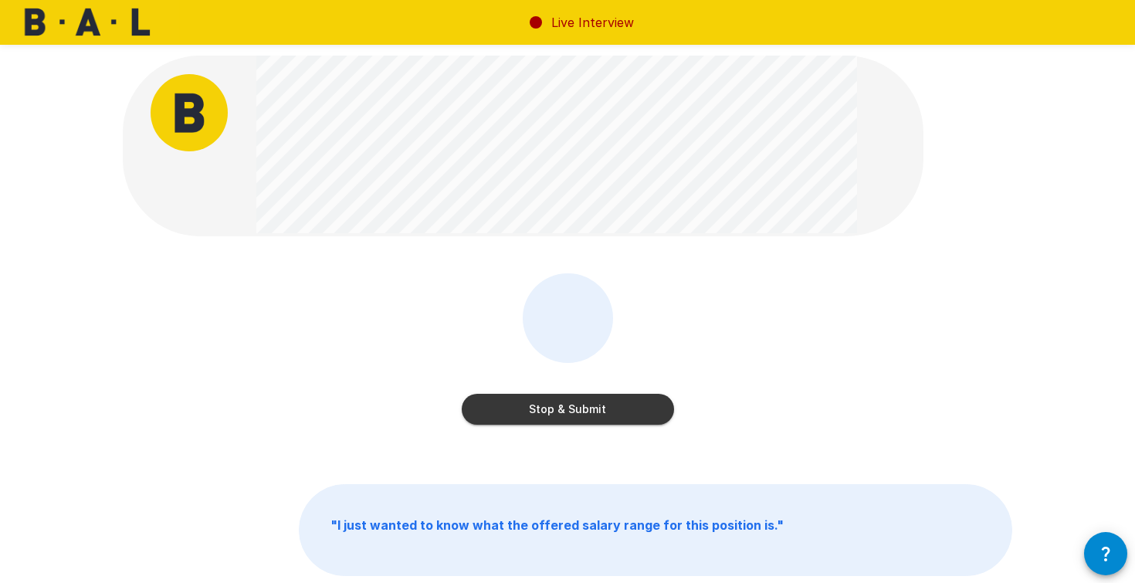
click at [578, 408] on button "Stop & Submit" at bounding box center [568, 409] width 212 height 31
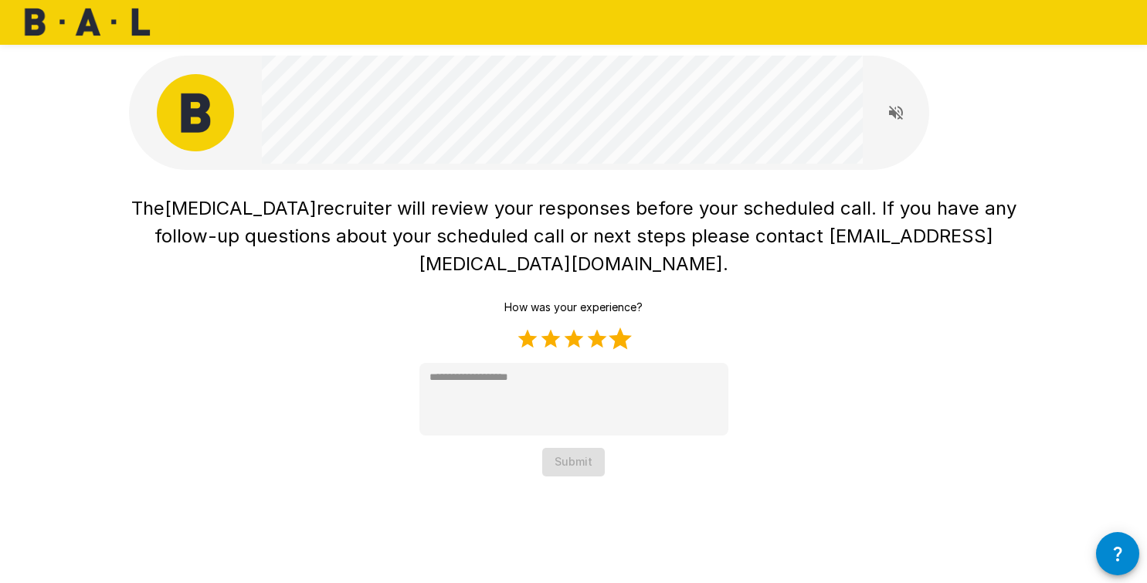
click at [622, 327] on label "5 Stars" at bounding box center [620, 338] width 23 height 23
type textarea "*"
click at [589, 448] on button "Submit" at bounding box center [573, 462] width 63 height 29
